Goal: Task Accomplishment & Management: Use online tool/utility

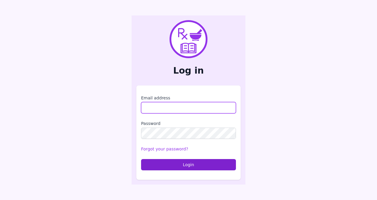
type input "**********"
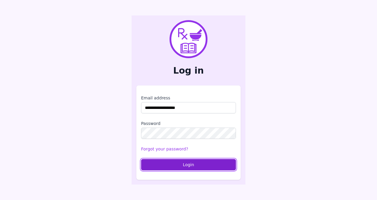
click at [159, 160] on button "Login" at bounding box center [188, 164] width 95 height 11
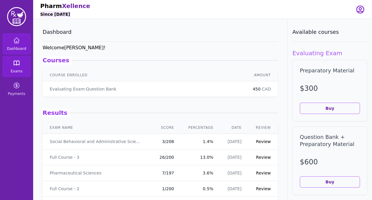
click at [21, 68] on link "Exams" at bounding box center [16, 66] width 28 height 21
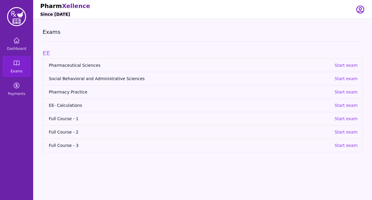
click at [69, 129] on span "Full Course - 2" at bounding box center [189, 132] width 281 height 6
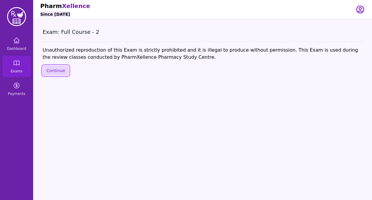
click at [57, 68] on button "Continue" at bounding box center [56, 70] width 26 height 10
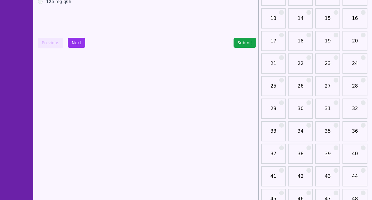
scroll to position [100, 0]
click at [328, 129] on link "35" at bounding box center [327, 133] width 21 height 12
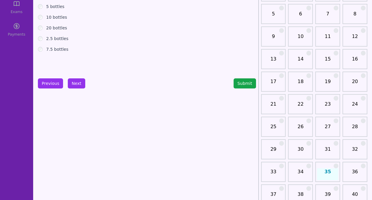
scroll to position [60, 0]
click at [353, 176] on link "36" at bounding box center [354, 174] width 21 height 12
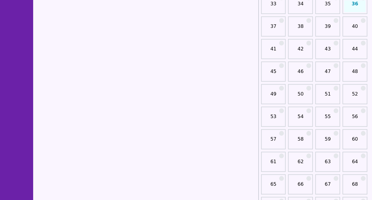
scroll to position [227, 0]
click at [293, 137] on link "58" at bounding box center [300, 141] width 21 height 12
